Goal: Task Accomplishment & Management: Manage account settings

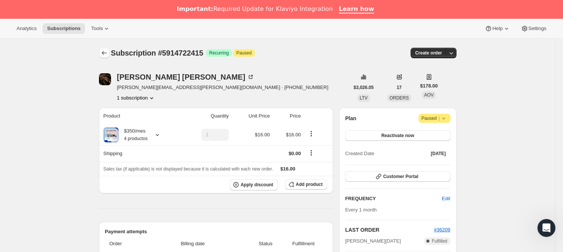
click at [105, 53] on icon "Subscriptions" at bounding box center [104, 53] width 5 height 4
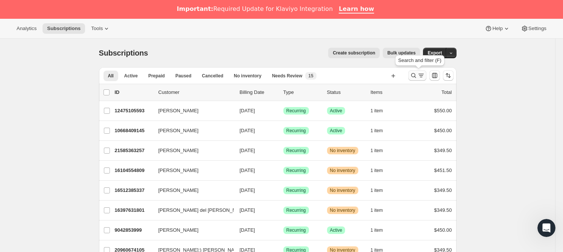
click at [415, 74] on icon "Search and filter results" at bounding box center [414, 76] width 8 height 8
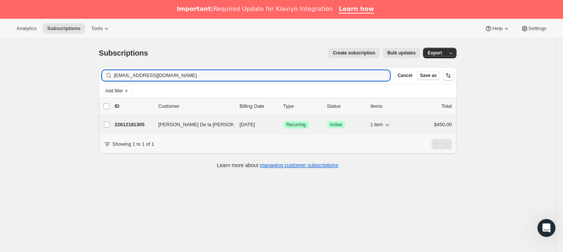
type input "[EMAIL_ADDRESS][DOMAIN_NAME]"
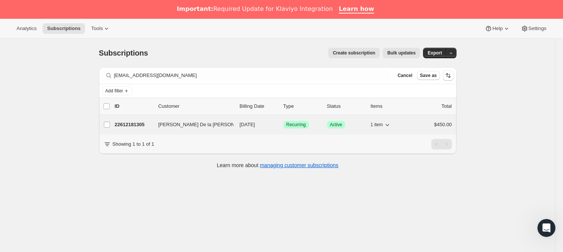
click at [185, 124] on span "[PERSON_NAME] De la [PERSON_NAME]" at bounding box center [205, 125] width 94 height 8
click at [132, 122] on p "22612181305" at bounding box center [134, 125] width 38 height 8
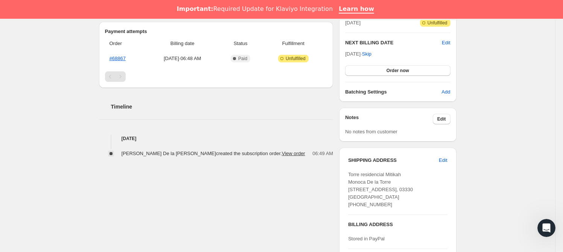
scroll to position [200, 0]
click at [443, 122] on span "Edit" at bounding box center [441, 120] width 9 height 6
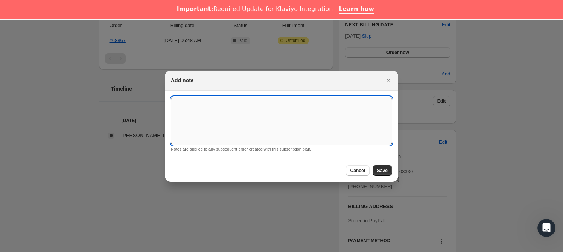
click at [305, 131] on textarea ":rep:" at bounding box center [281, 121] width 221 height 49
type textarea "*SUSK CONFIRM*"
click at [386, 170] on span "Save" at bounding box center [382, 171] width 11 height 6
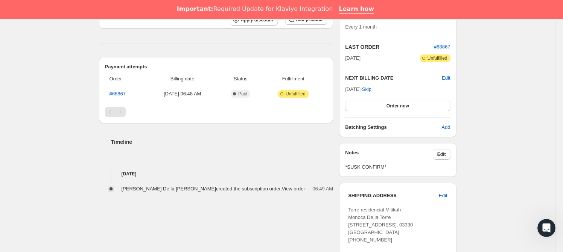
scroll to position [0, 0]
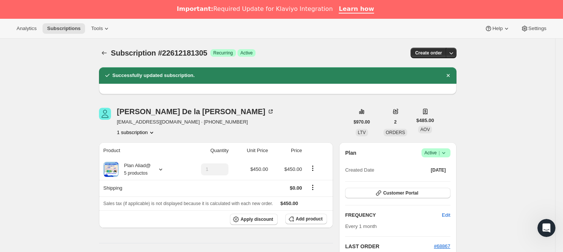
drag, startPoint x: 116, startPoint y: 54, endPoint x: 111, endPoint y: 54, distance: 5.3
click at [115, 54] on span "Subscription #22612181305" at bounding box center [159, 53] width 96 height 8
click at [109, 54] on button "Subscriptions" at bounding box center [104, 53] width 11 height 11
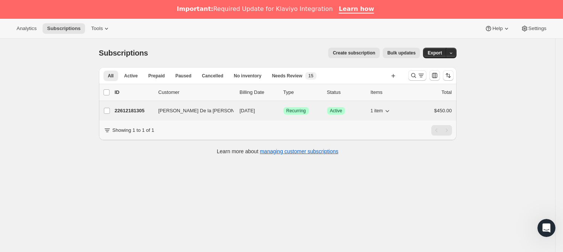
click at [118, 114] on p "22612181305" at bounding box center [134, 111] width 38 height 8
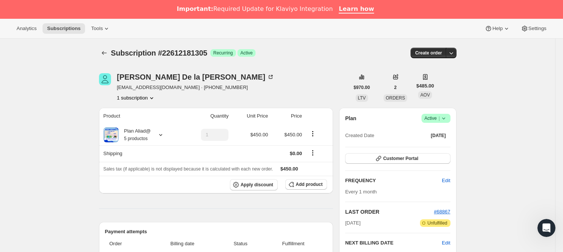
click at [111, 55] on div at bounding box center [105, 53] width 12 height 11
click at [106, 52] on icon "Subscriptions" at bounding box center [104, 53] width 8 height 8
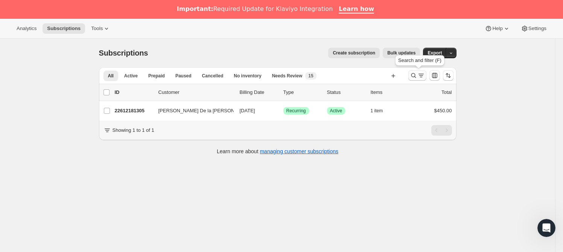
click at [410, 75] on button "Search and filter results" at bounding box center [417, 75] width 18 height 11
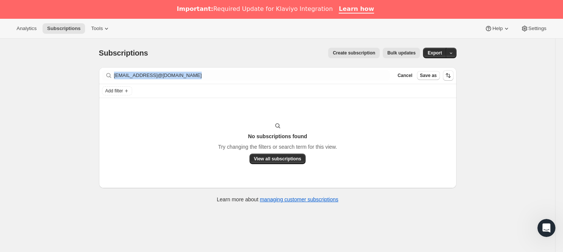
drag, startPoint x: 257, startPoint y: 68, endPoint x: 120, endPoint y: 68, distance: 136.2
click at [120, 68] on div "Filter subscribers [EMAIL_ADDRESS]@[DOMAIN_NAME] Clear Cancel Save as" at bounding box center [277, 75] width 357 height 17
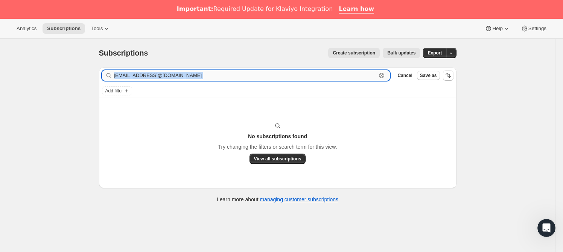
click at [215, 76] on input "[EMAIL_ADDRESS]@[DOMAIN_NAME]" at bounding box center [245, 75] width 263 height 11
drag, startPoint x: 143, startPoint y: 74, endPoint x: 97, endPoint y: 73, distance: 45.5
click at [97, 73] on div "Filter subscribers [EMAIL_ADDRESS]@[DOMAIN_NAME] Clear Cancel Save as Add filte…" at bounding box center [274, 136] width 363 height 150
paste input "text"
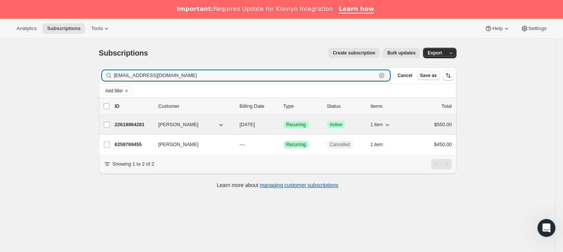
type input "[EMAIL_ADDRESS][DOMAIN_NAME]"
click at [171, 126] on span "[PERSON_NAME]" at bounding box center [178, 125] width 40 height 8
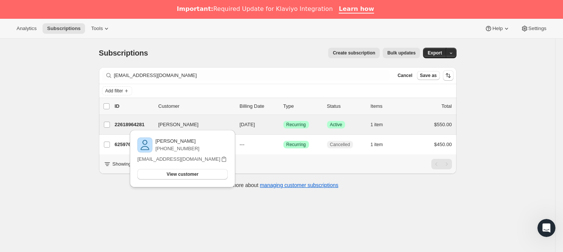
click at [120, 118] on div "[PERSON_NAME] 22618964281 [PERSON_NAME] [DATE] Success Recurring Success Active…" at bounding box center [277, 125] width 357 height 20
click at [120, 121] on p "22618964281" at bounding box center [134, 125] width 38 height 8
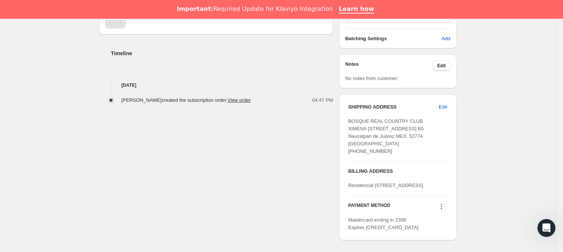
scroll to position [255, 0]
click at [443, 67] on span "Edit" at bounding box center [441, 65] width 9 height 6
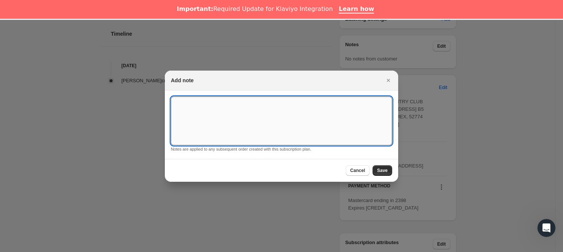
click at [289, 104] on textarea ":rpf:" at bounding box center [281, 121] width 221 height 49
type textarea "*SUSK CONFIRM*"
click at [383, 173] on button "Save" at bounding box center [382, 171] width 20 height 11
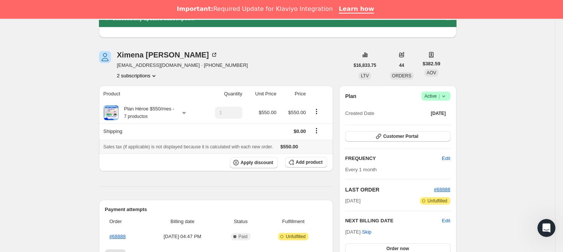
scroll to position [0, 0]
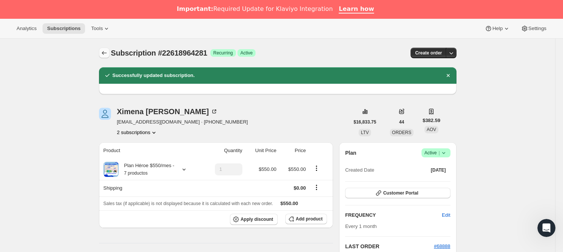
click at [108, 50] on icon "Subscriptions" at bounding box center [104, 53] width 8 height 8
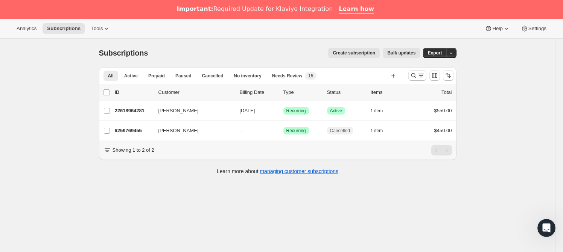
click at [409, 75] on div at bounding box center [430, 75] width 51 height 15
click at [412, 74] on icon "Search and filter results" at bounding box center [414, 76] width 8 height 8
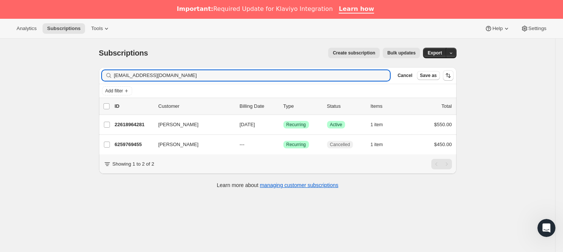
drag, startPoint x: 191, startPoint y: 73, endPoint x: 110, endPoint y: 68, distance: 81.0
click at [110, 68] on div "Filter subscribers [EMAIL_ADDRESS][DOMAIN_NAME] Clear Cancel Save as" at bounding box center [277, 75] width 357 height 17
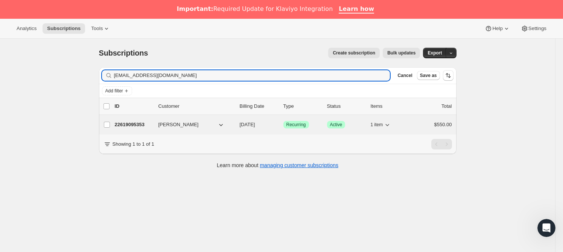
type input "[EMAIL_ADDRESS][DOMAIN_NAME]"
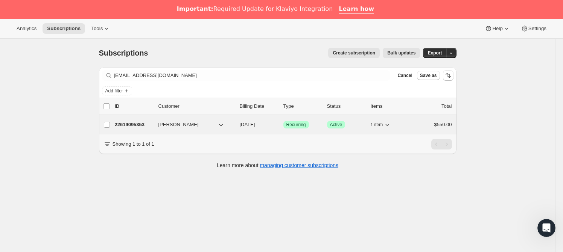
click at [185, 124] on span "[PERSON_NAME]" at bounding box center [178, 125] width 40 height 8
click at [123, 124] on p "22619095353" at bounding box center [134, 125] width 38 height 8
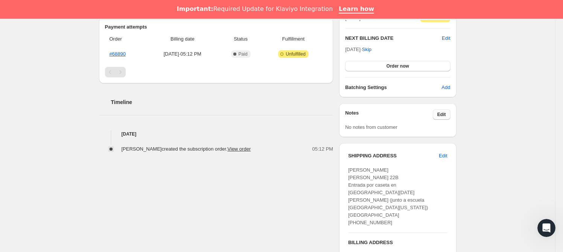
scroll to position [205, 0]
drag, startPoint x: 447, startPoint y: 113, endPoint x: 442, endPoint y: 113, distance: 4.9
click at [442, 113] on span "Edit" at bounding box center [441, 114] width 9 height 6
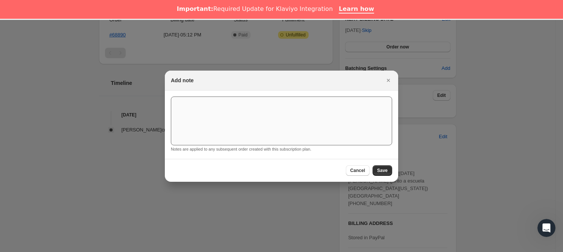
scroll to position [19, 0]
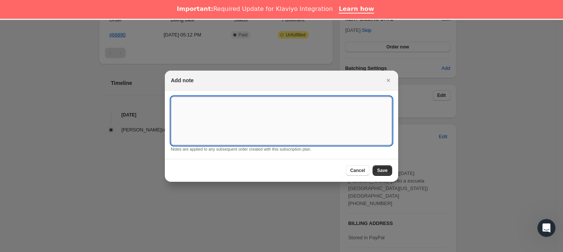
click at [253, 115] on textarea ":r104:" at bounding box center [281, 121] width 221 height 49
type textarea "*SUSK CONFIRM*"
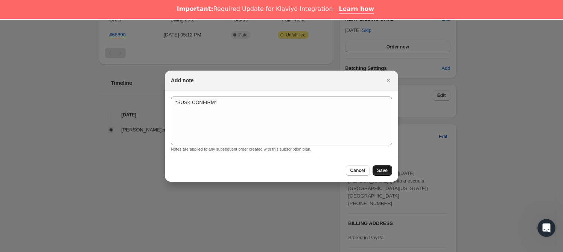
click at [380, 169] on span "Save" at bounding box center [382, 171] width 11 height 6
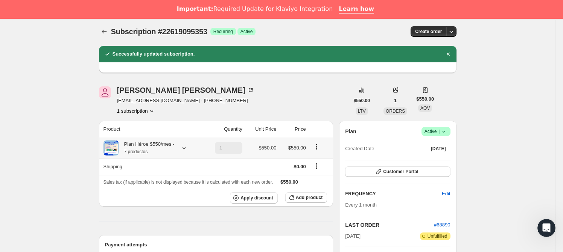
scroll to position [0, 0]
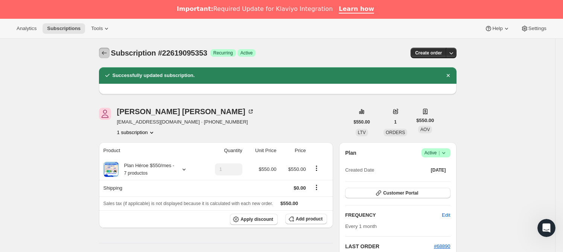
drag, startPoint x: 101, startPoint y: 51, endPoint x: 101, endPoint y: 44, distance: 7.2
click at [101, 51] on button "Subscriptions" at bounding box center [104, 53] width 11 height 11
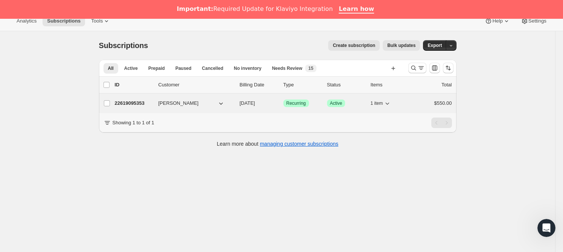
scroll to position [8, 0]
click at [135, 101] on p "22619095353" at bounding box center [134, 103] width 38 height 8
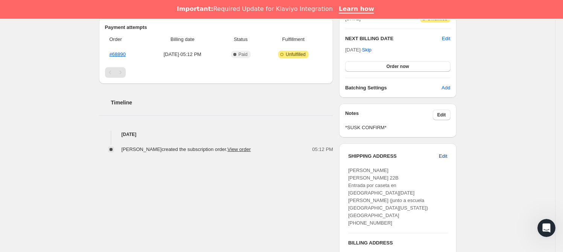
scroll to position [205, 0]
click at [447, 158] on span "Edit" at bounding box center [443, 156] width 8 height 8
select select "MEX"
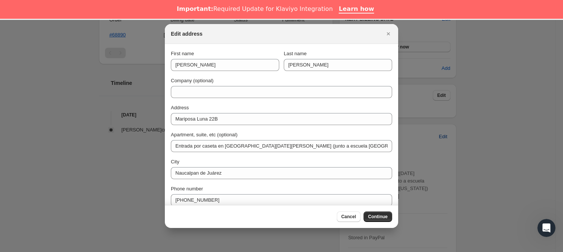
scroll to position [19, 0]
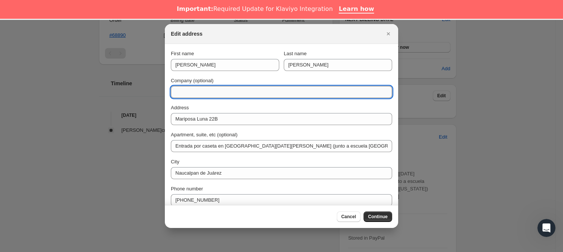
click at [240, 90] on input "Company (optional)" at bounding box center [281, 92] width 221 height 12
click at [184, 93] on input "DIREECION 2025" at bounding box center [281, 92] width 221 height 12
click at [189, 93] on input "DIRECION 2025" at bounding box center [281, 92] width 221 height 12
type input "DIRECCION 2025"
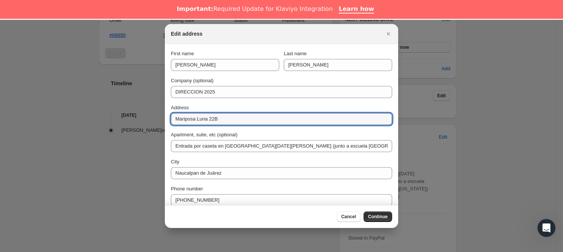
drag, startPoint x: 225, startPoint y: 120, endPoint x: 163, endPoint y: 119, distance: 62.5
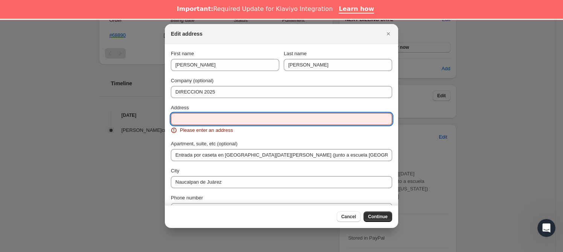
click at [211, 120] on input "Address" at bounding box center [281, 119] width 221 height 12
paste input "Prolongación [DATE]"
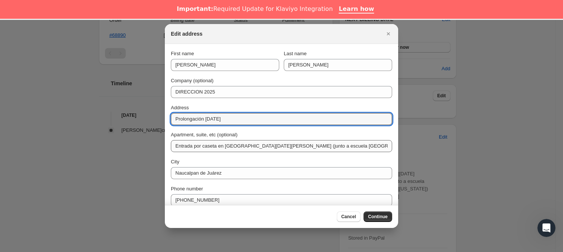
type input "Prolongación [DATE]"
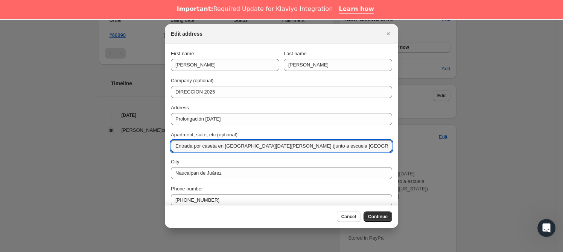
drag, startPoint x: 346, startPoint y: 146, endPoint x: 144, endPoint y: 147, distance: 202.0
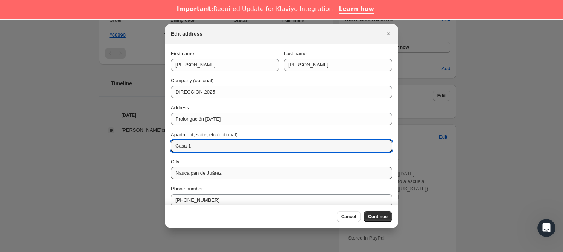
type input "Casa 1"
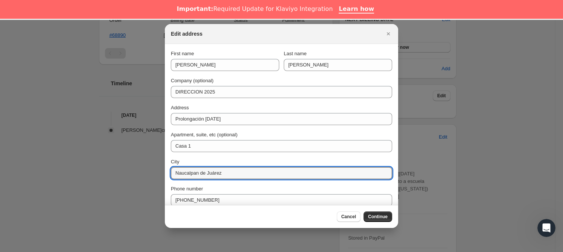
drag, startPoint x: 236, startPoint y: 172, endPoint x: 169, endPoint y: 170, distance: 67.0
click at [169, 170] on section "First name [PERSON_NAME] Last name Jurado [PERSON_NAME] Company (optional) DIRE…" at bounding box center [281, 142] width 233 height 196
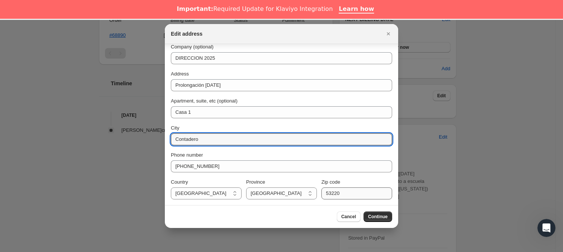
type input "Contadero"
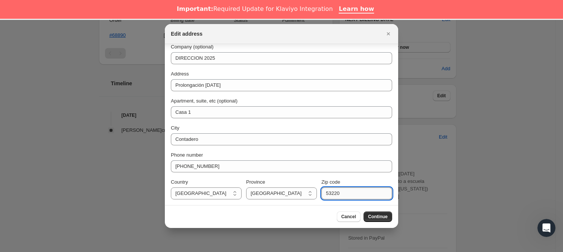
drag, startPoint x: 336, startPoint y: 193, endPoint x: 320, endPoint y: 194, distance: 16.2
click at [321, 194] on input "53220" at bounding box center [356, 194] width 71 height 12
type input "05500"
click at [375, 215] on span "Continue" at bounding box center [378, 217] width 20 height 6
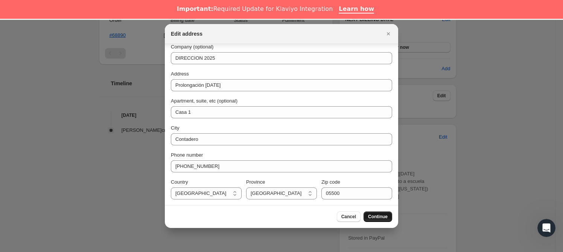
scroll to position [0, 0]
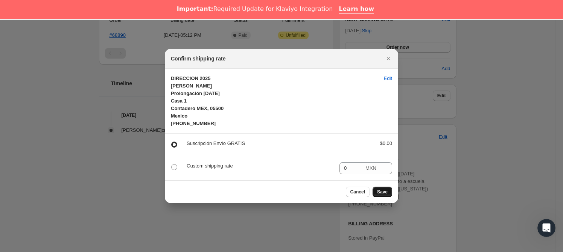
click at [380, 191] on span "Save" at bounding box center [382, 192] width 11 height 6
